Goal: Information Seeking & Learning: Learn about a topic

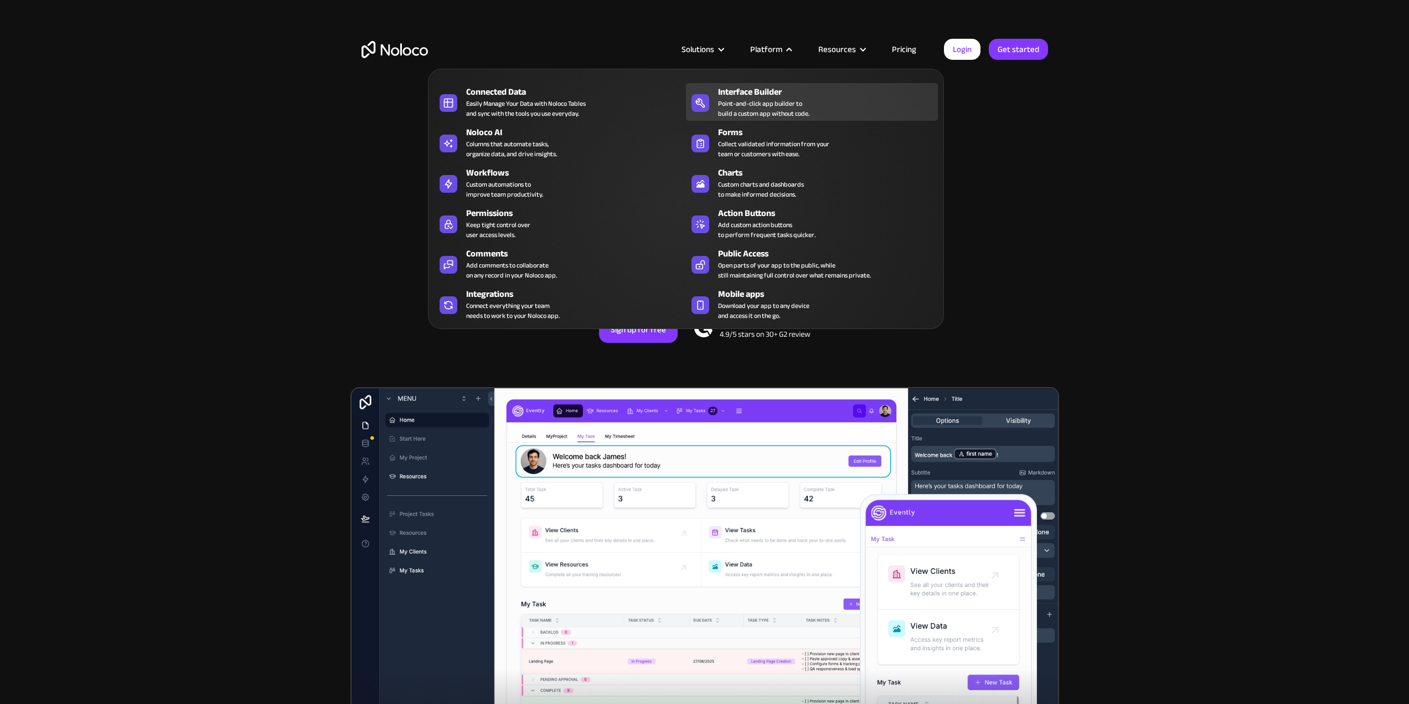
click at [773, 99] on div "Point-and-click app builder to build a custom app without code." at bounding box center [763, 109] width 91 height 20
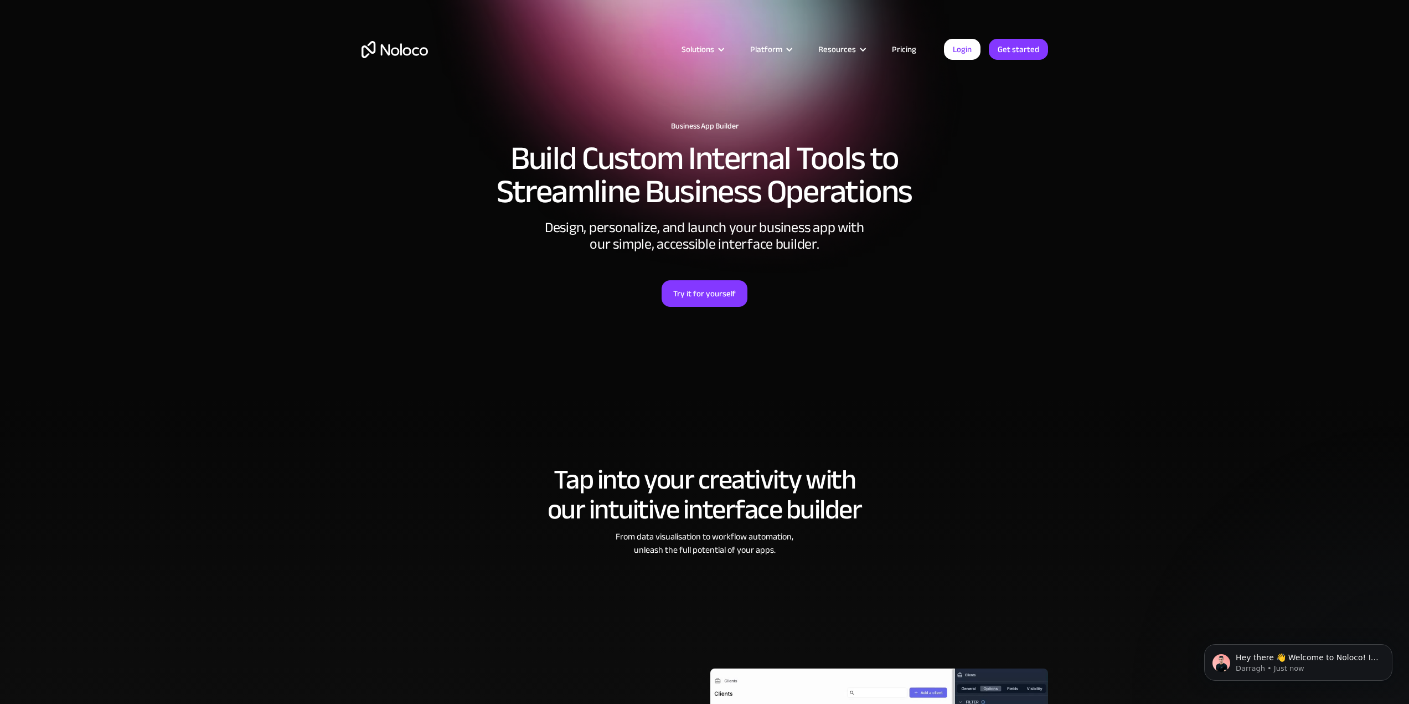
drag, startPoint x: 324, startPoint y: 456, endPoint x: 290, endPoint y: 268, distance: 191.3
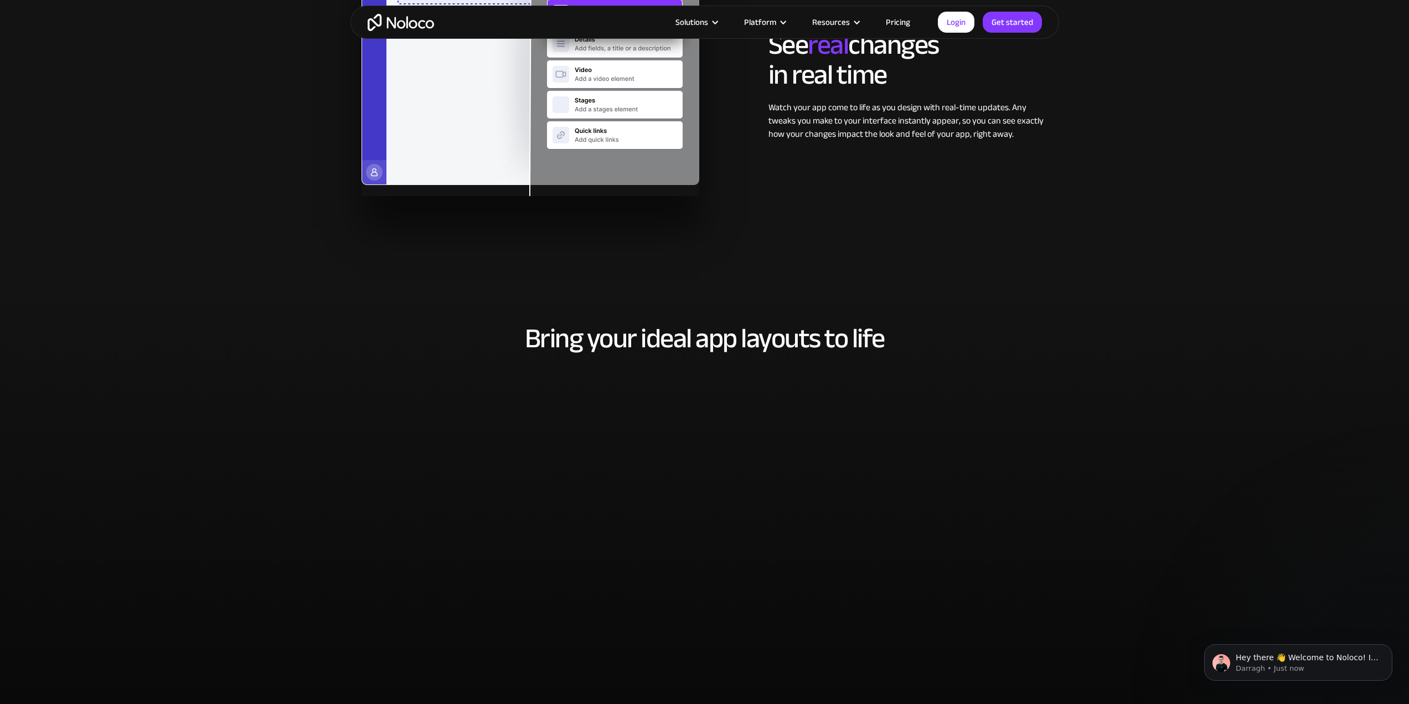
scroll to position [3668, 0]
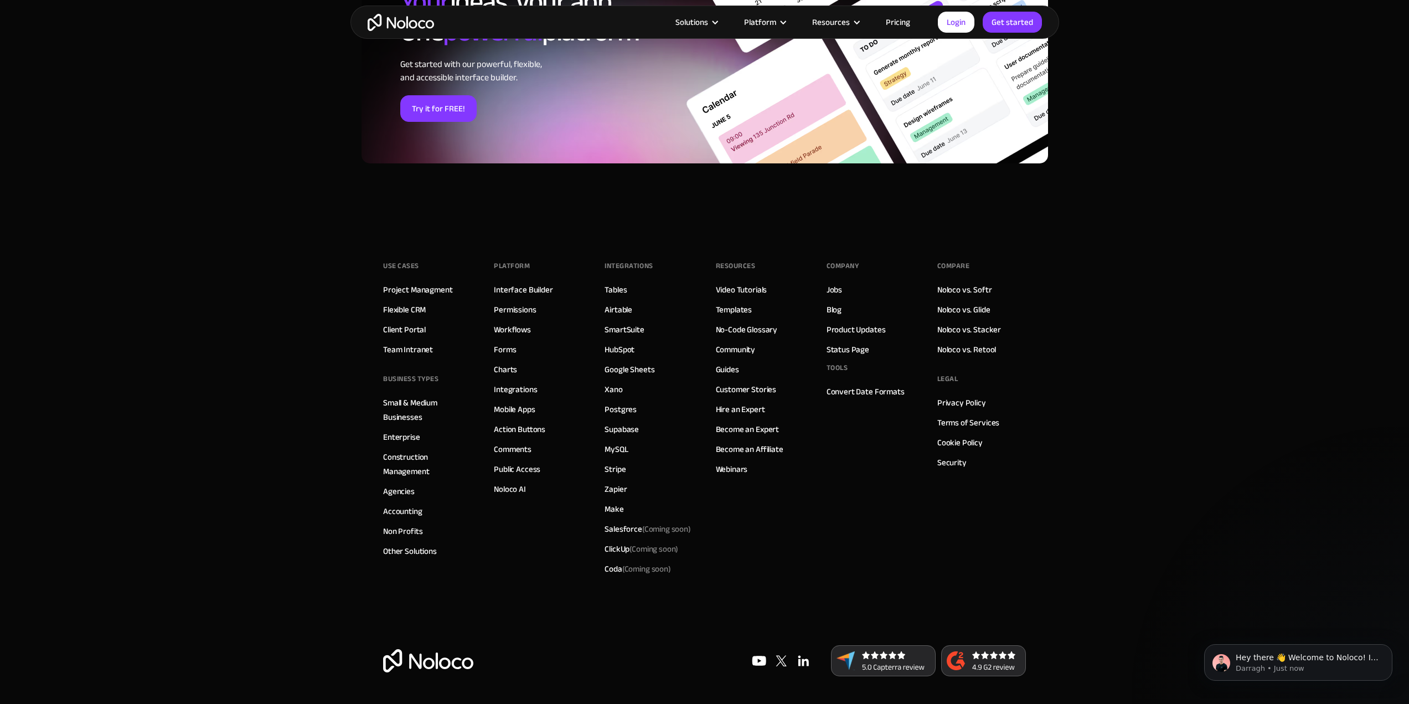
drag, startPoint x: 303, startPoint y: 444, endPoint x: 337, endPoint y: 577, distance: 137.5
click at [520, 291] on link "Interface Builder" at bounding box center [523, 289] width 59 height 14
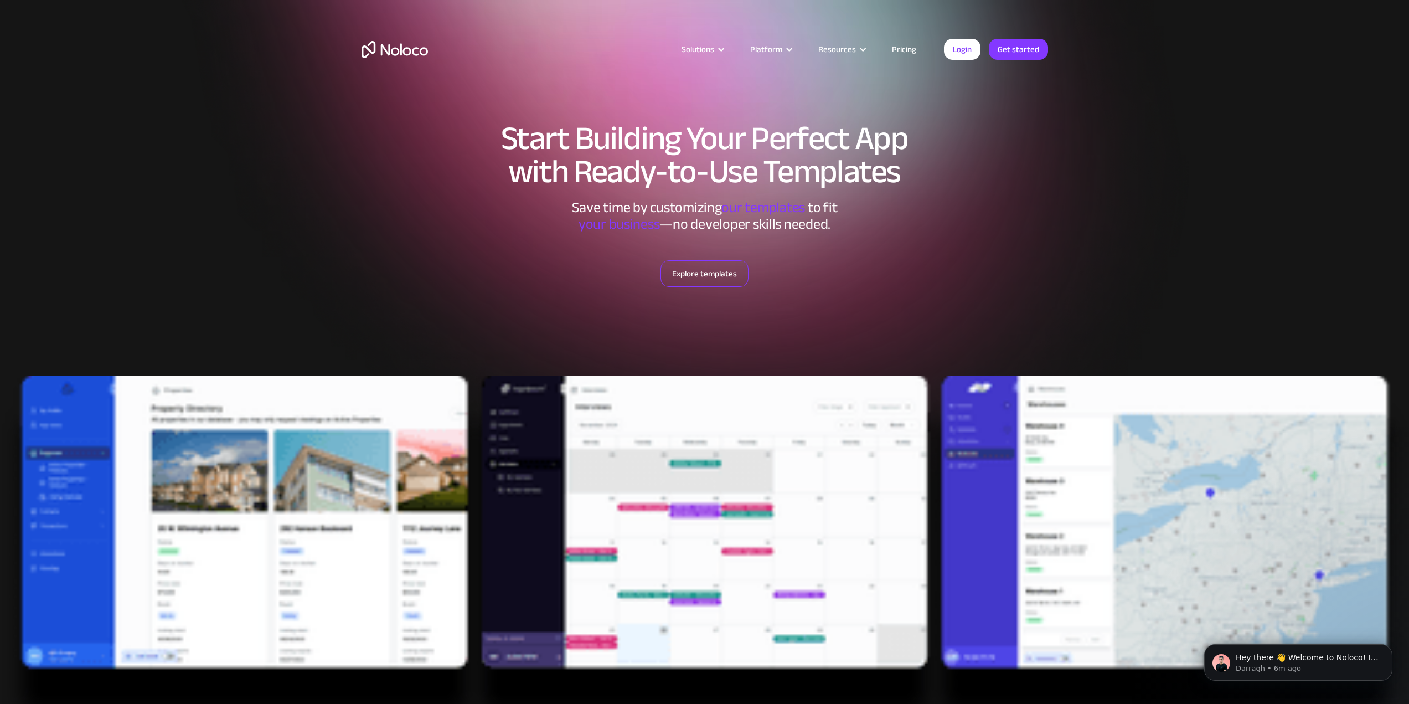
click at [735, 276] on link "Explore templates" at bounding box center [705, 273] width 88 height 27
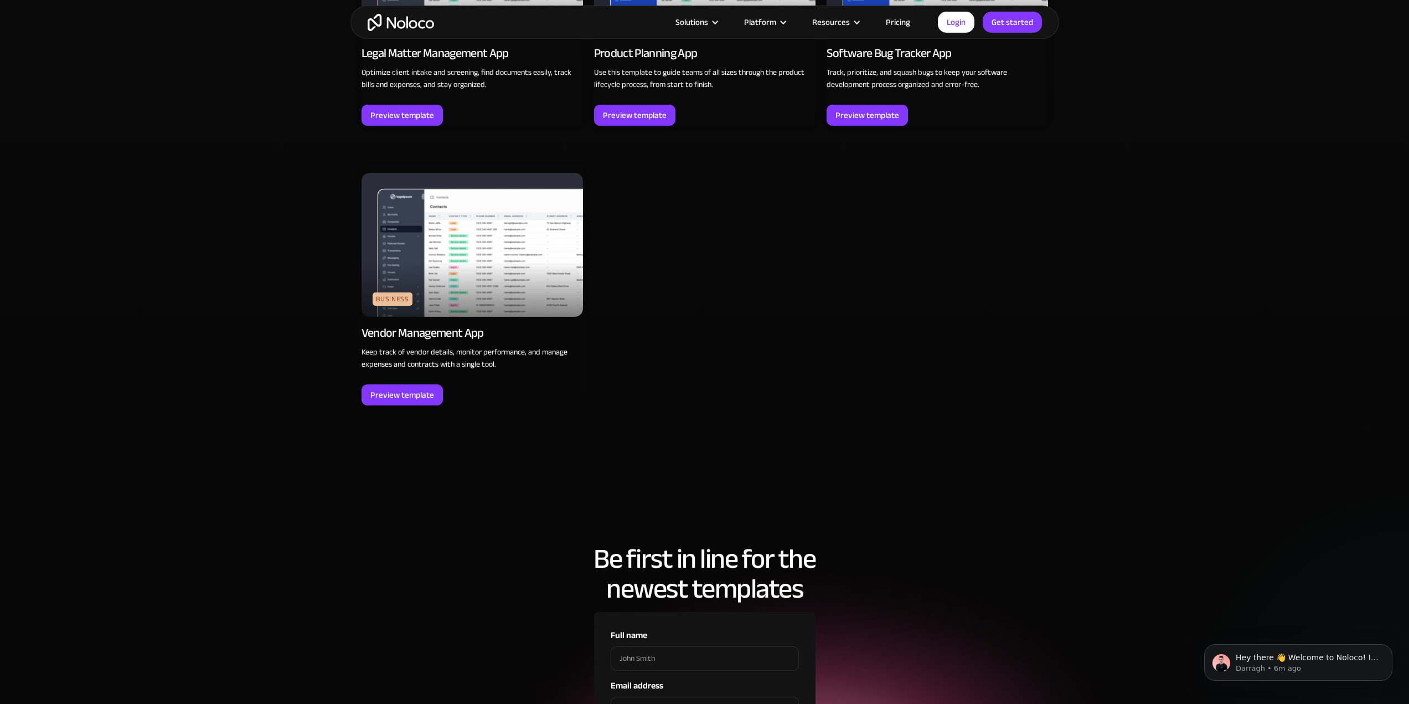
scroll to position [3460, 0]
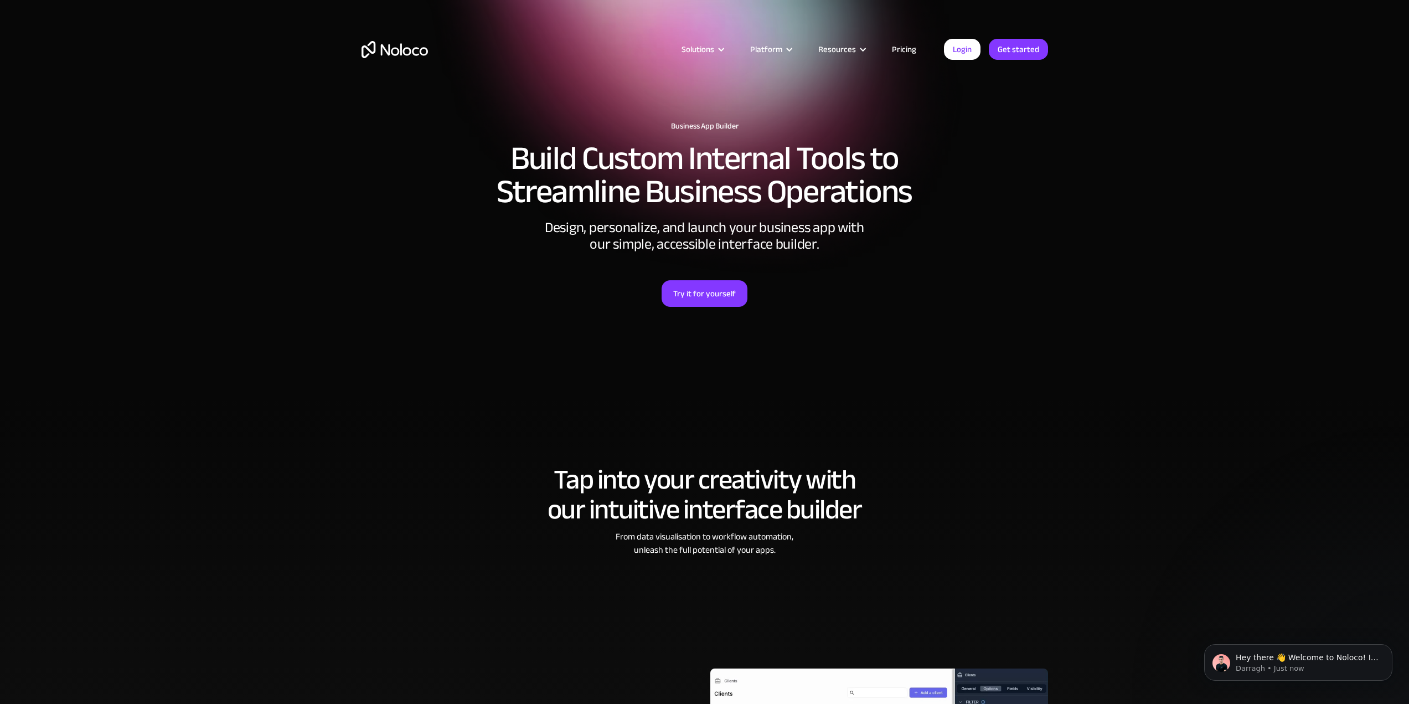
scroll to position [443, 0]
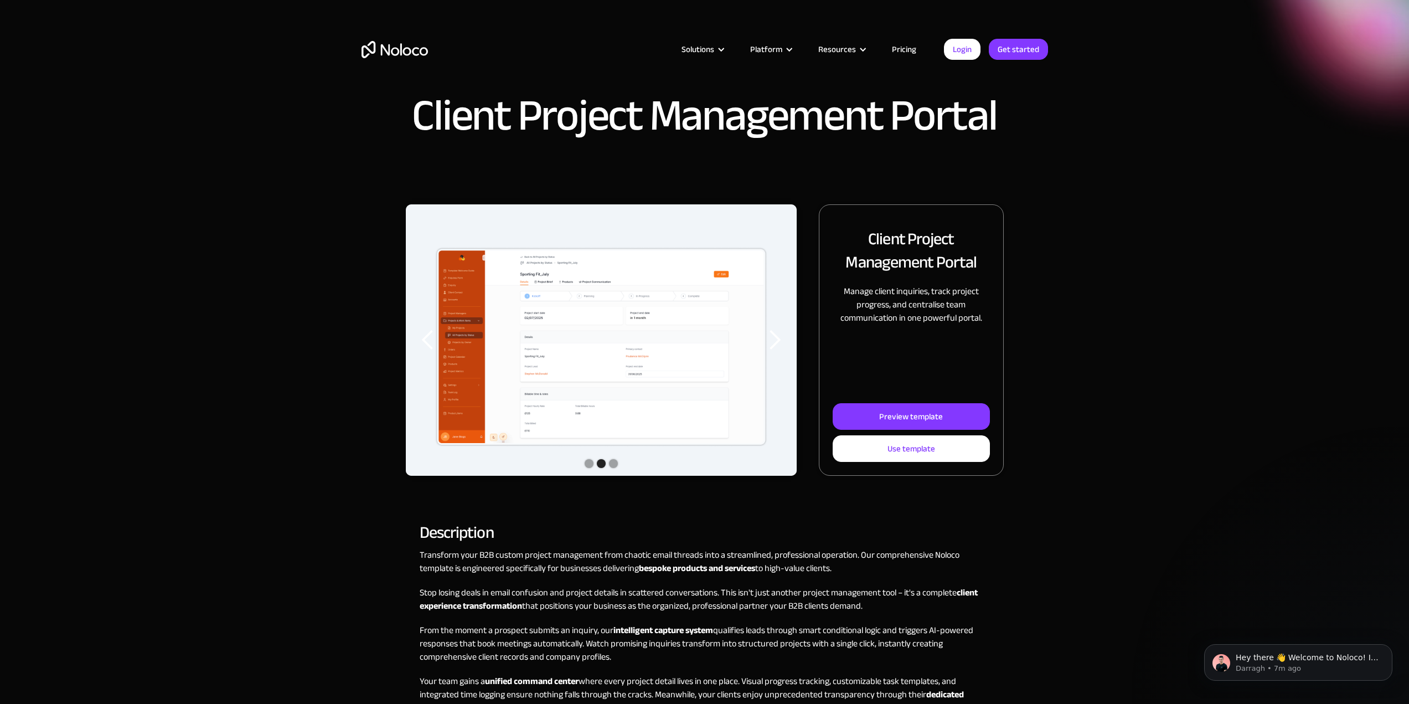
click at [610, 461] on div "Show slide 3 of 3" at bounding box center [613, 463] width 9 height 9
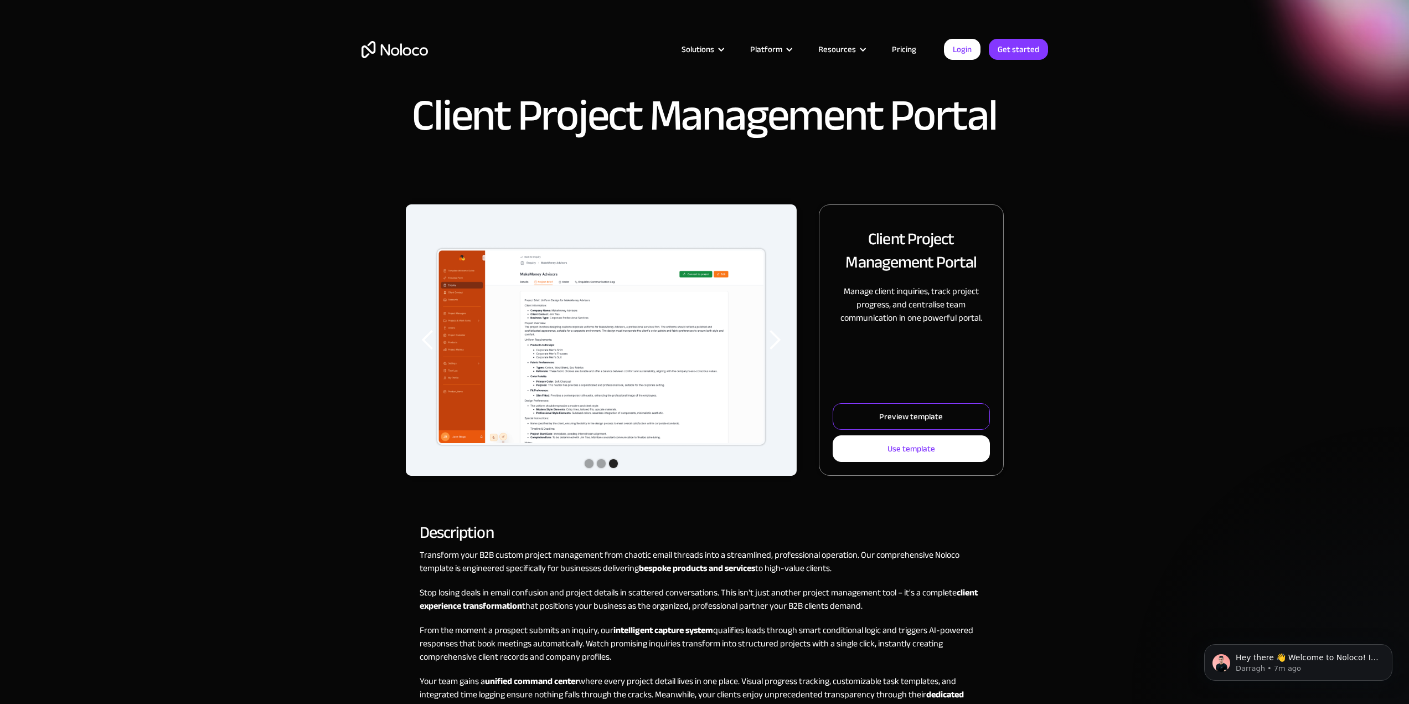
click at [882, 410] on div "Preview template" at bounding box center [911, 416] width 64 height 14
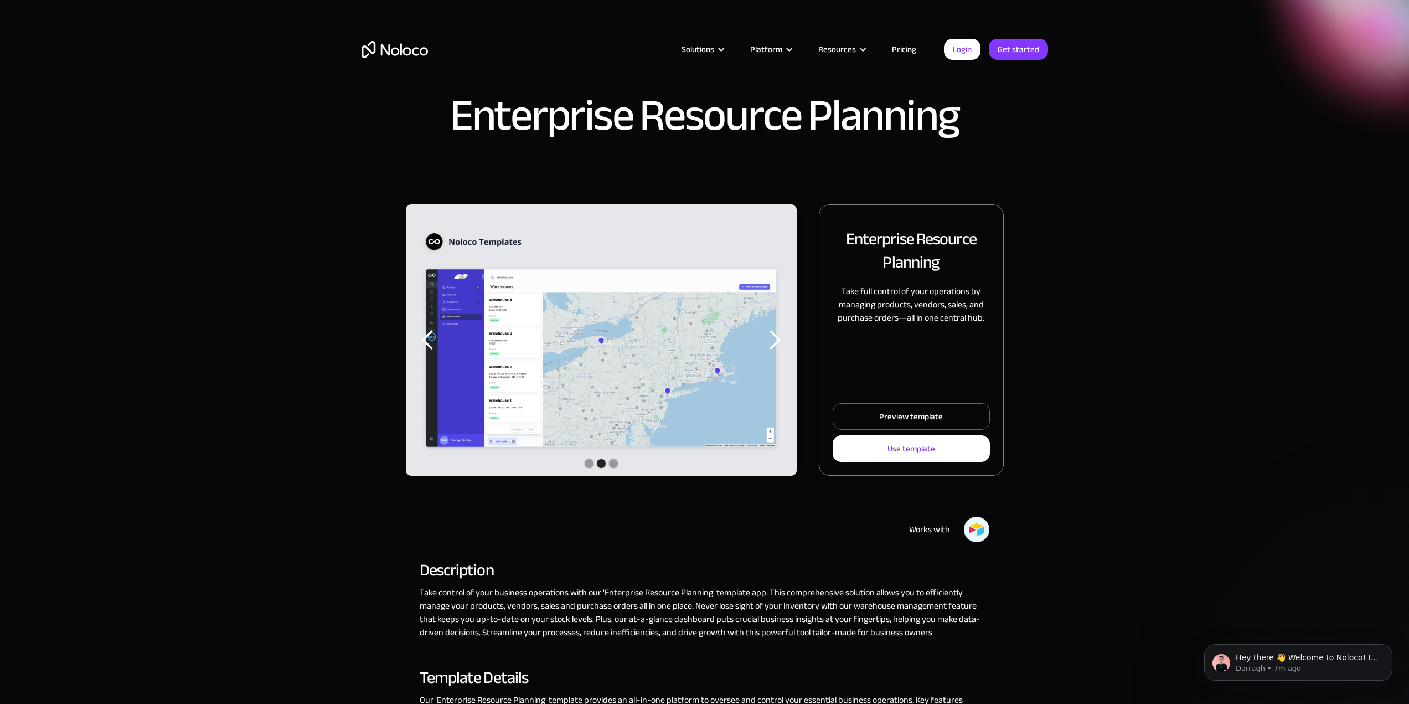
click at [872, 409] on link "Preview template" at bounding box center [911, 416] width 157 height 27
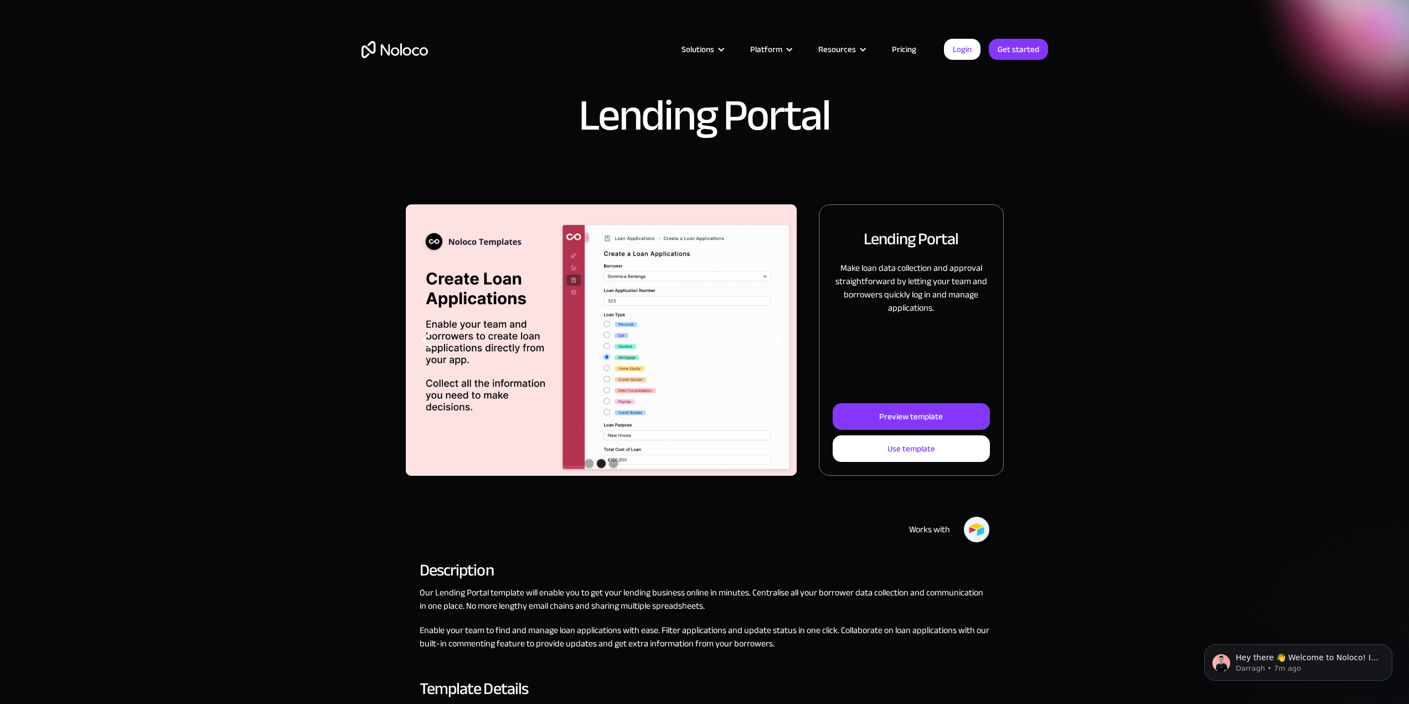
drag, startPoint x: 946, startPoint y: 408, endPoint x: 943, endPoint y: 400, distance: 8.1
click at [945, 406] on link "Preview template" at bounding box center [911, 416] width 157 height 27
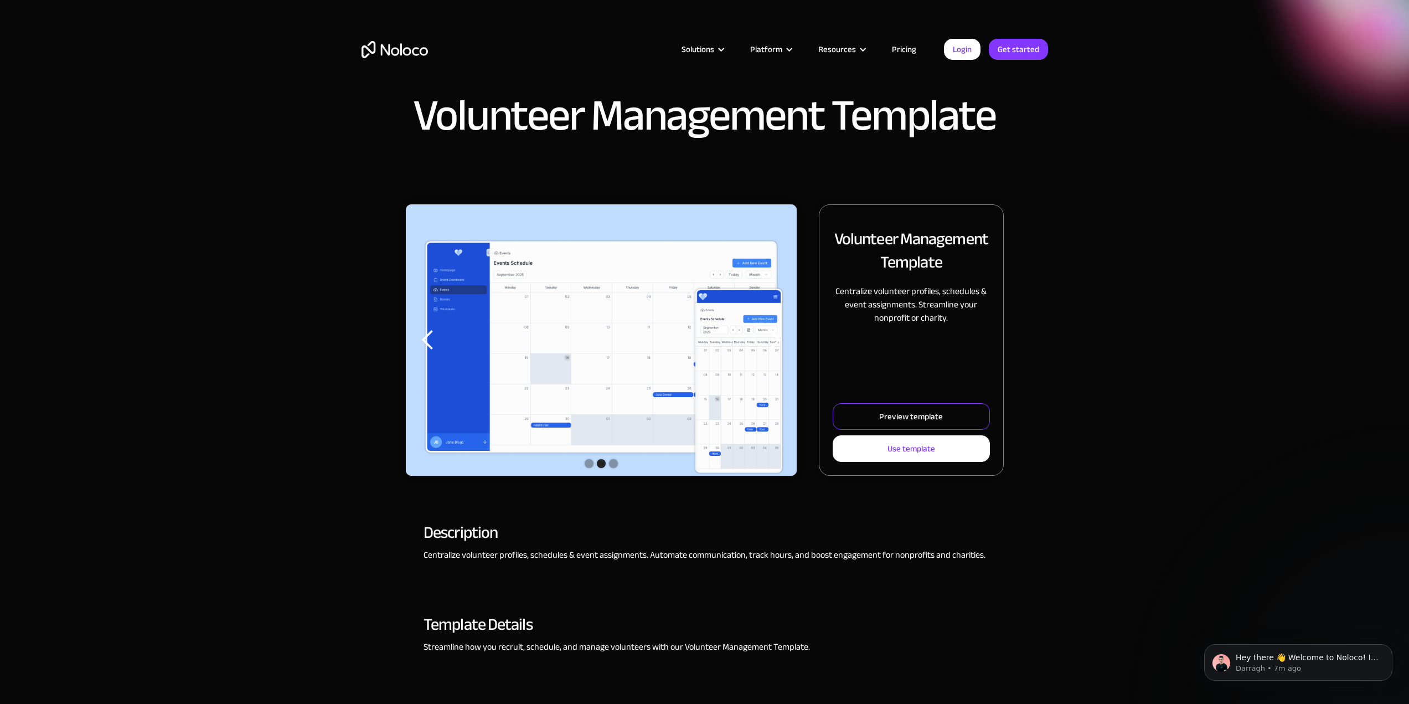
click at [879, 404] on link "Preview template" at bounding box center [911, 416] width 157 height 27
